Goal: Information Seeking & Learning: Learn about a topic

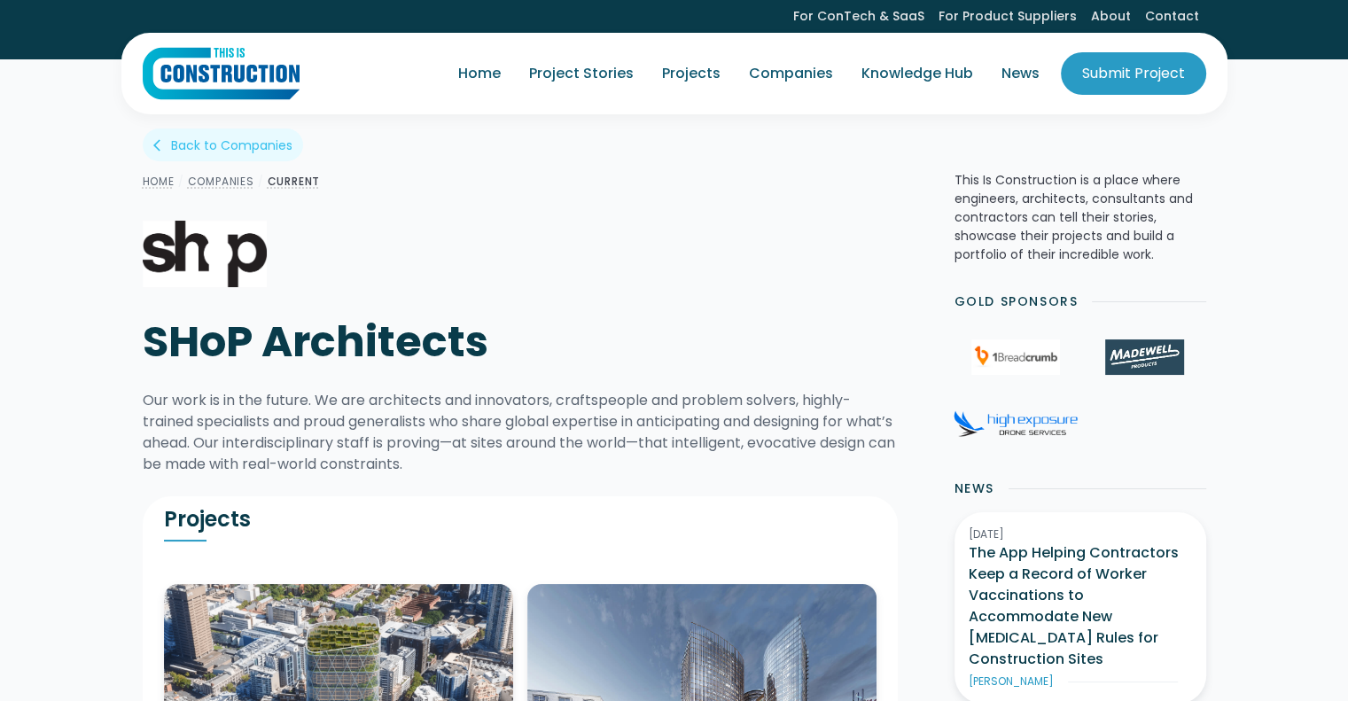
drag, startPoint x: 228, startPoint y: 262, endPoint x: 208, endPoint y: 265, distance: 19.7
click at [208, 265] on img at bounding box center [205, 254] width 124 height 66
